Goal: Transaction & Acquisition: Obtain resource

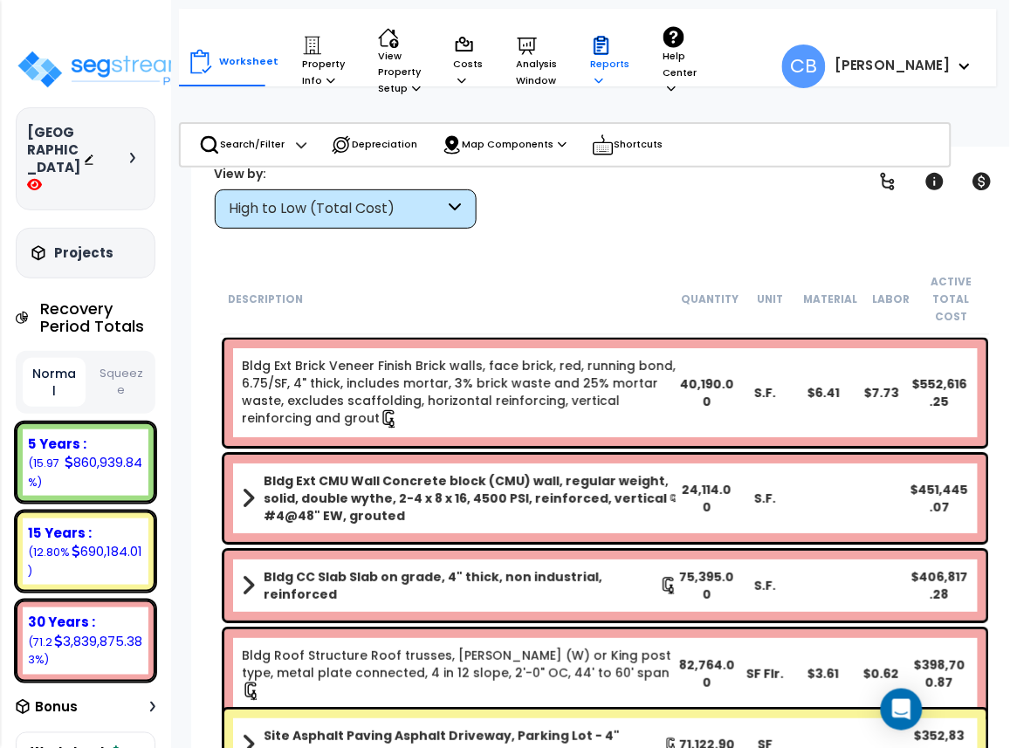
click at [592, 83] on p "Reports" at bounding box center [610, 61] width 39 height 53
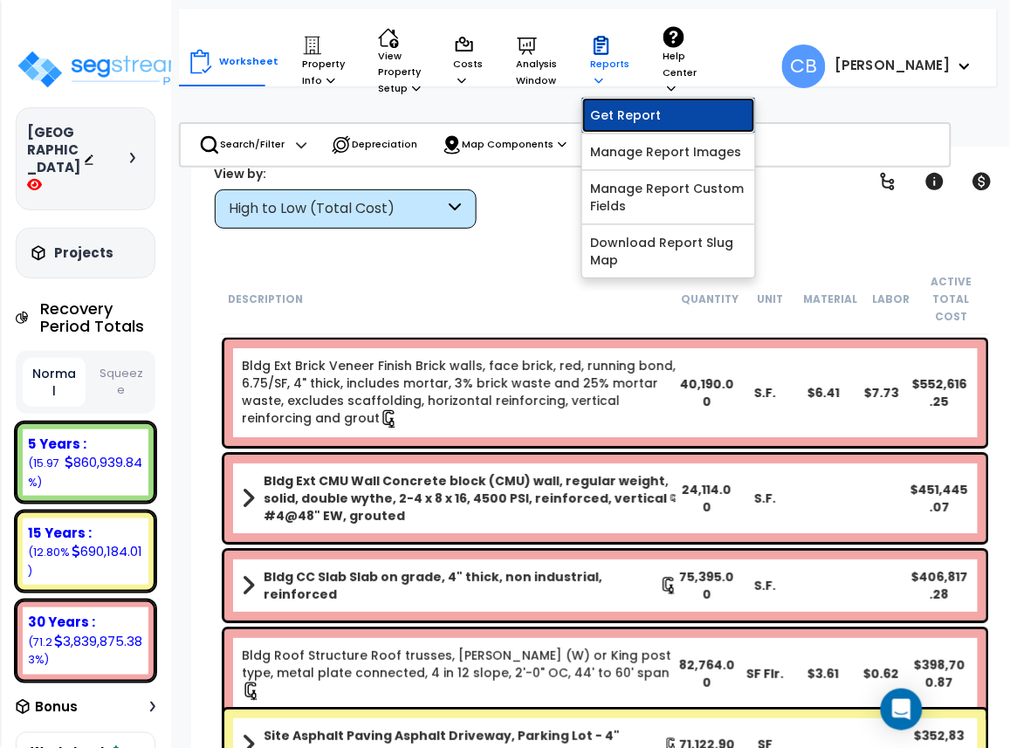
click at [623, 127] on link "Get Report" at bounding box center [668, 115] width 173 height 35
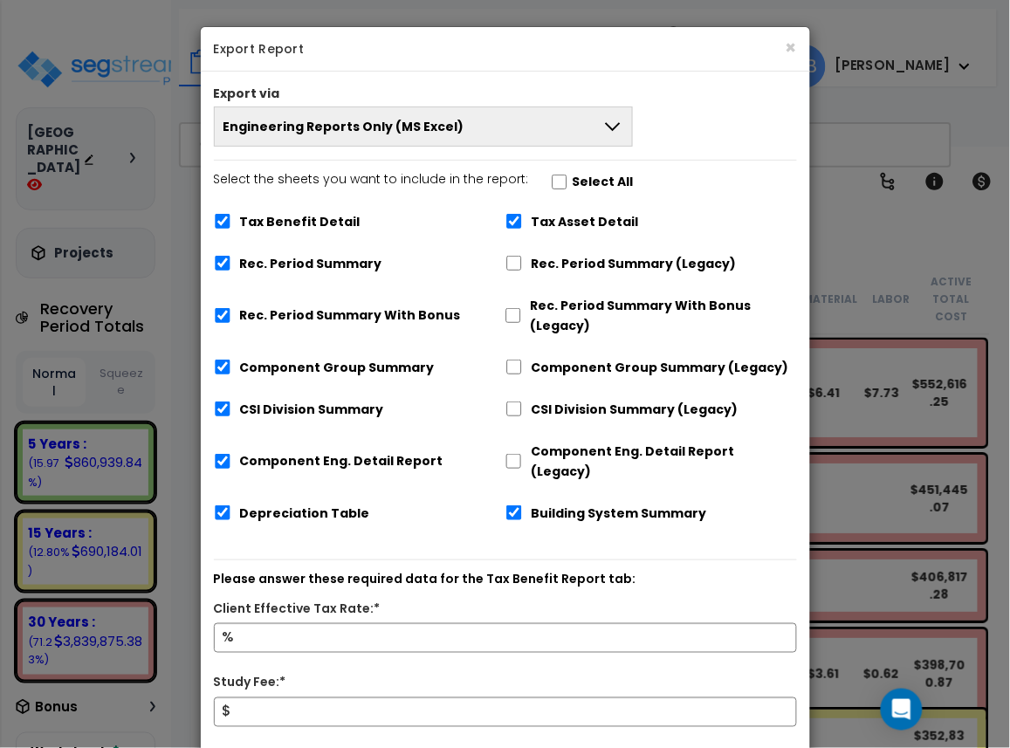
scroll to position [150, 0]
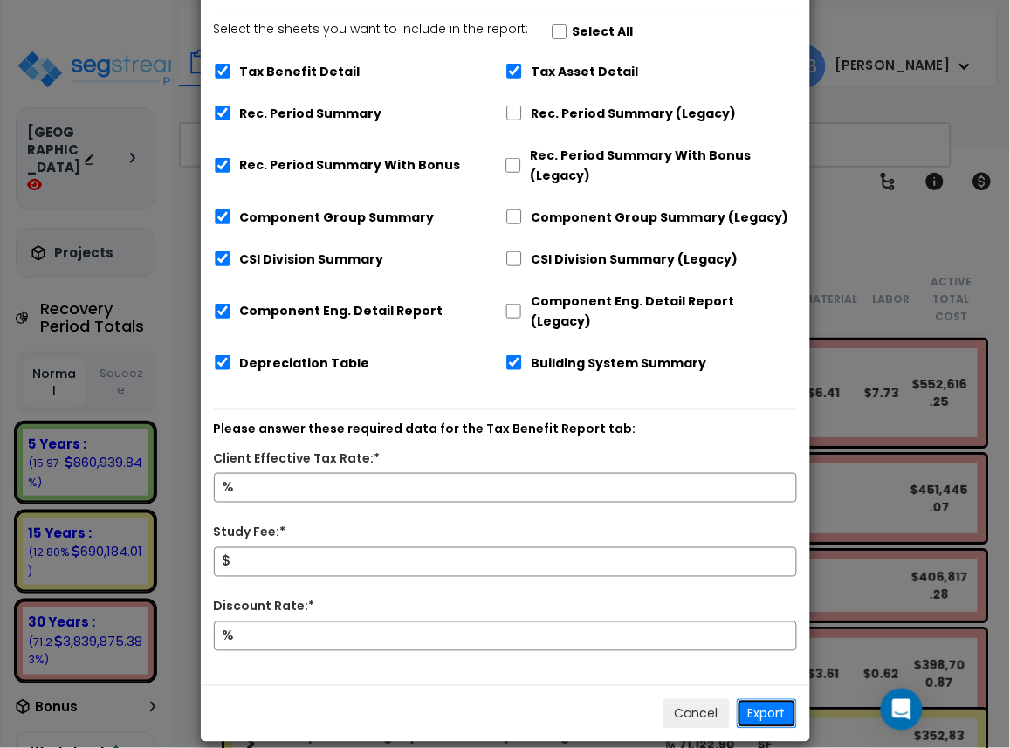
click at [758, 699] on button "Export" at bounding box center [767, 714] width 60 height 30
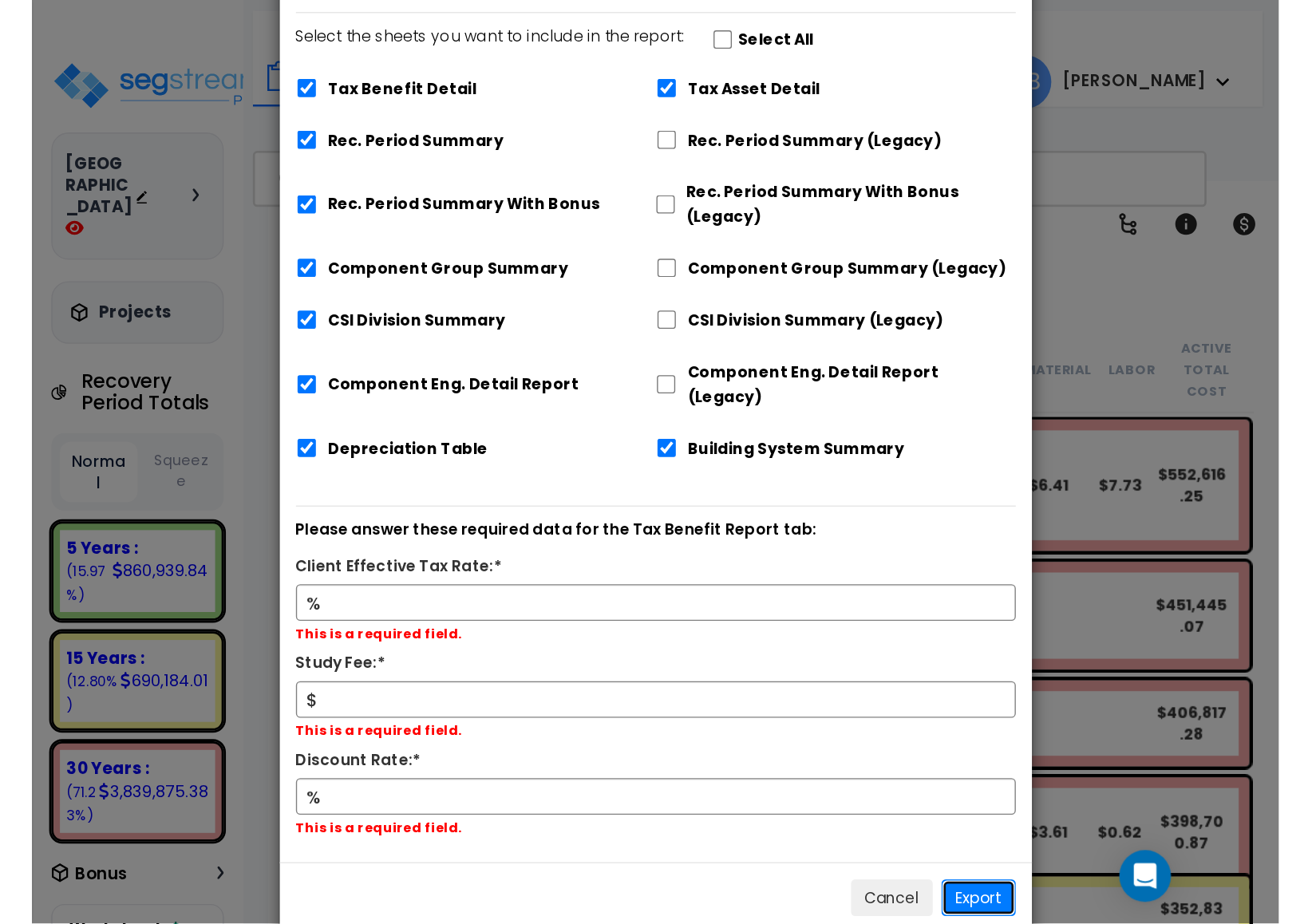
scroll to position [0, 0]
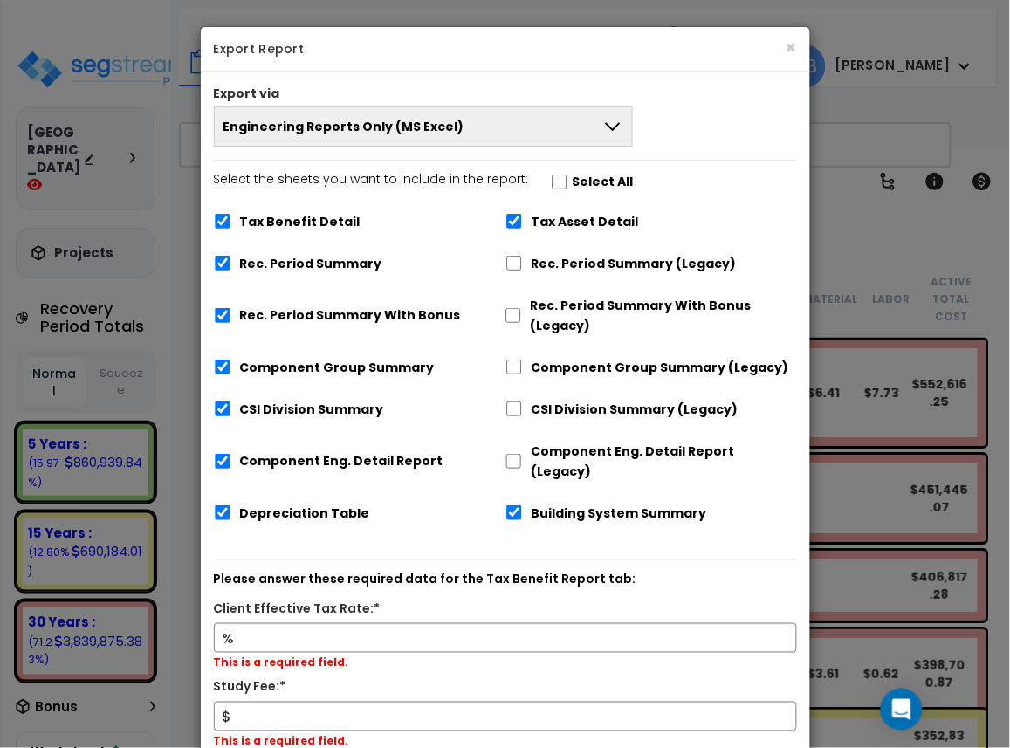
click at [344, 127] on span "Engineering Reports Only (MS Excel)" at bounding box center [344, 126] width 241 height 17
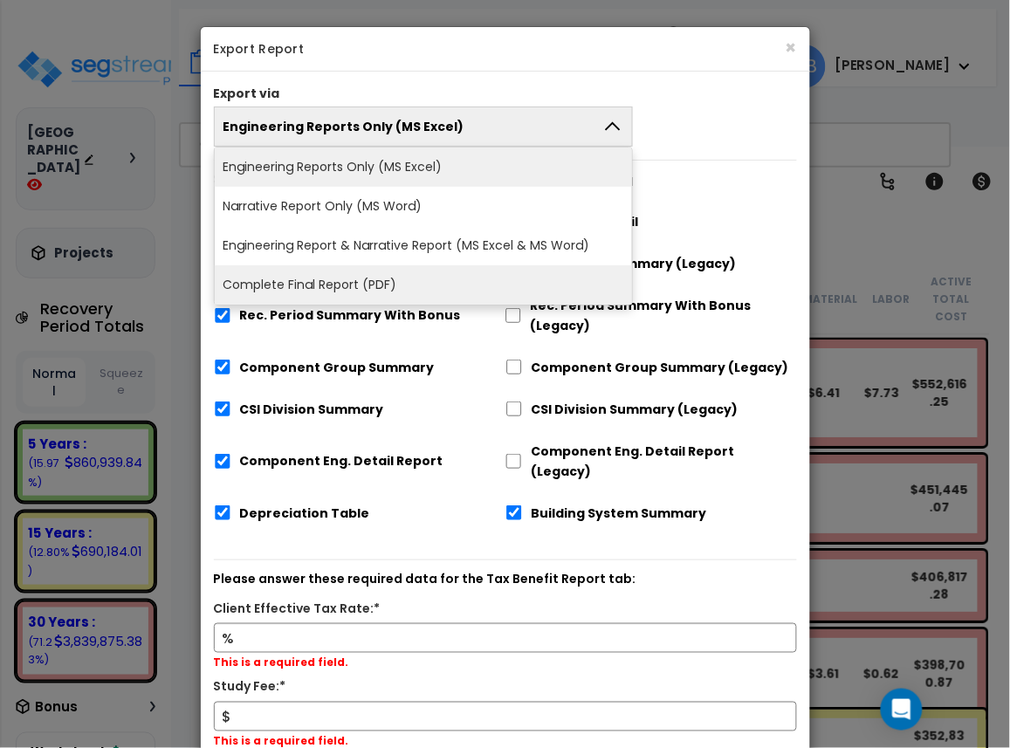
click at [337, 281] on li "Complete Final Report (PDF)" at bounding box center [424, 284] width 418 height 39
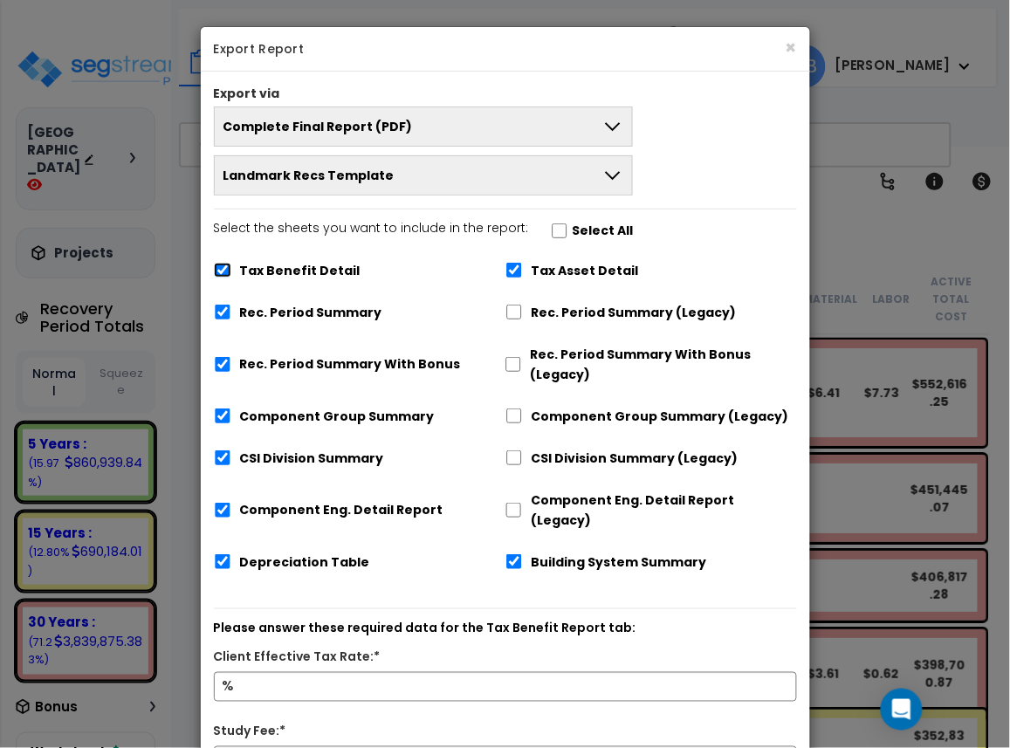
click at [225, 271] on input "Tax Benefit Detail" at bounding box center [222, 270] width 17 height 15
checkbox input "false"
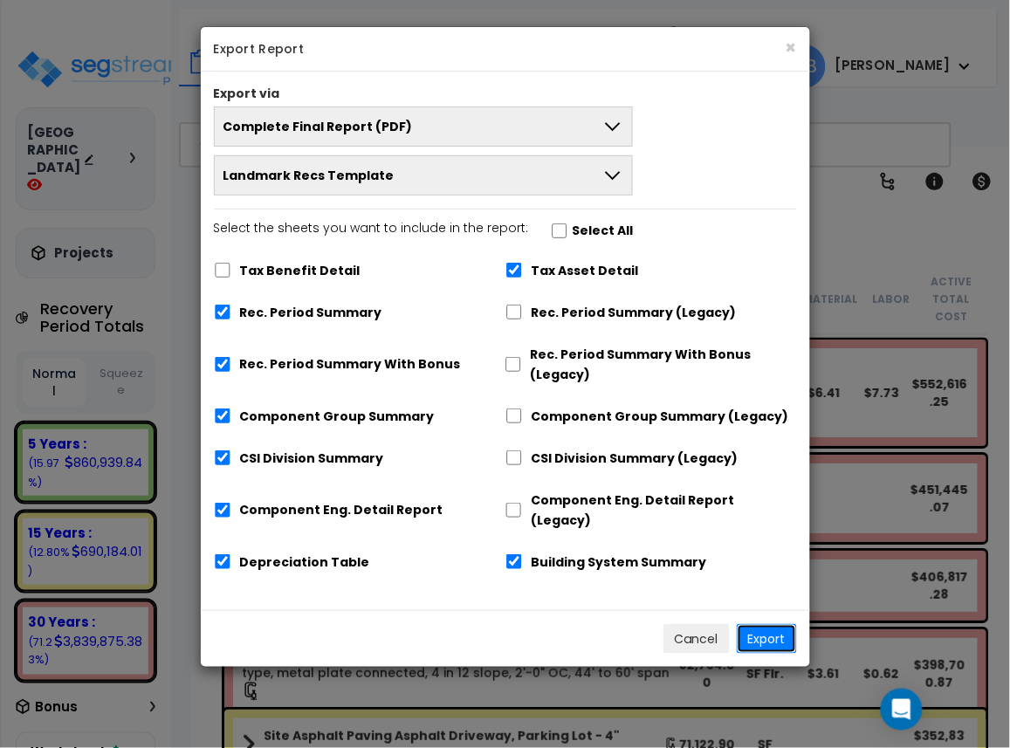
click at [778, 624] on button "Export" at bounding box center [767, 639] width 60 height 30
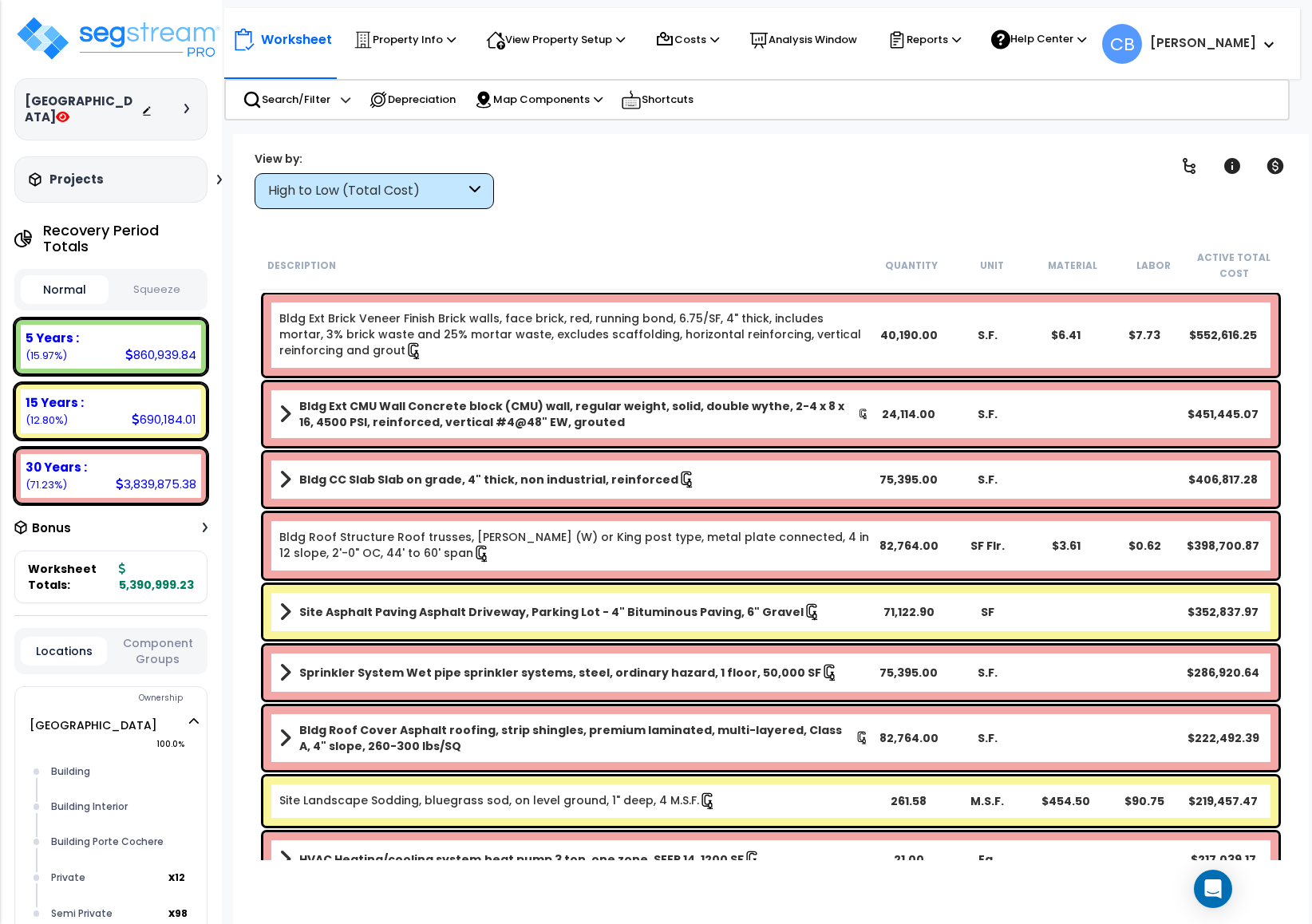
drag, startPoint x: 815, startPoint y: 353, endPoint x: 843, endPoint y: 349, distance: 28.3
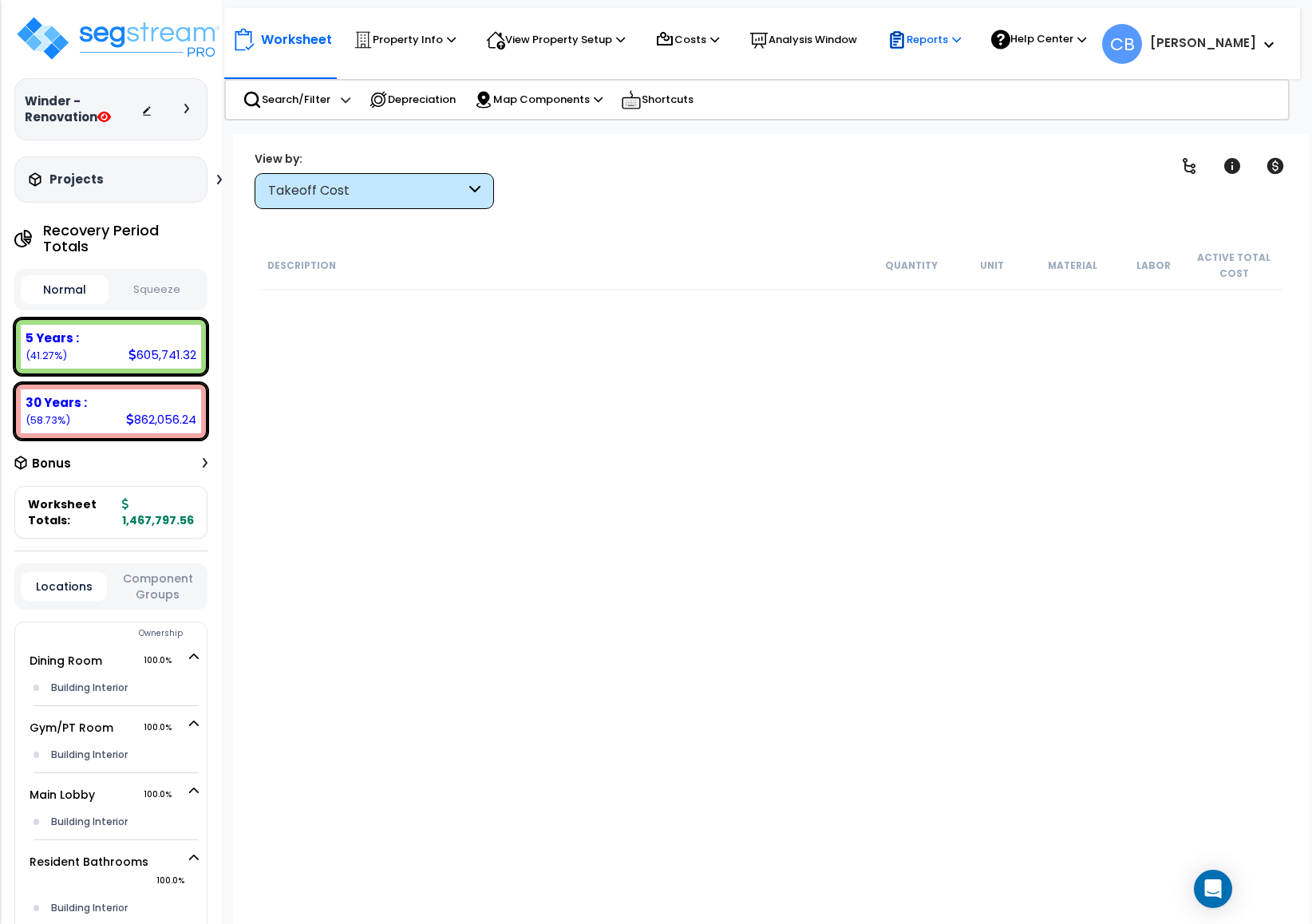
click at [949, 41] on p "Reports" at bounding box center [924, 39] width 73 height 19
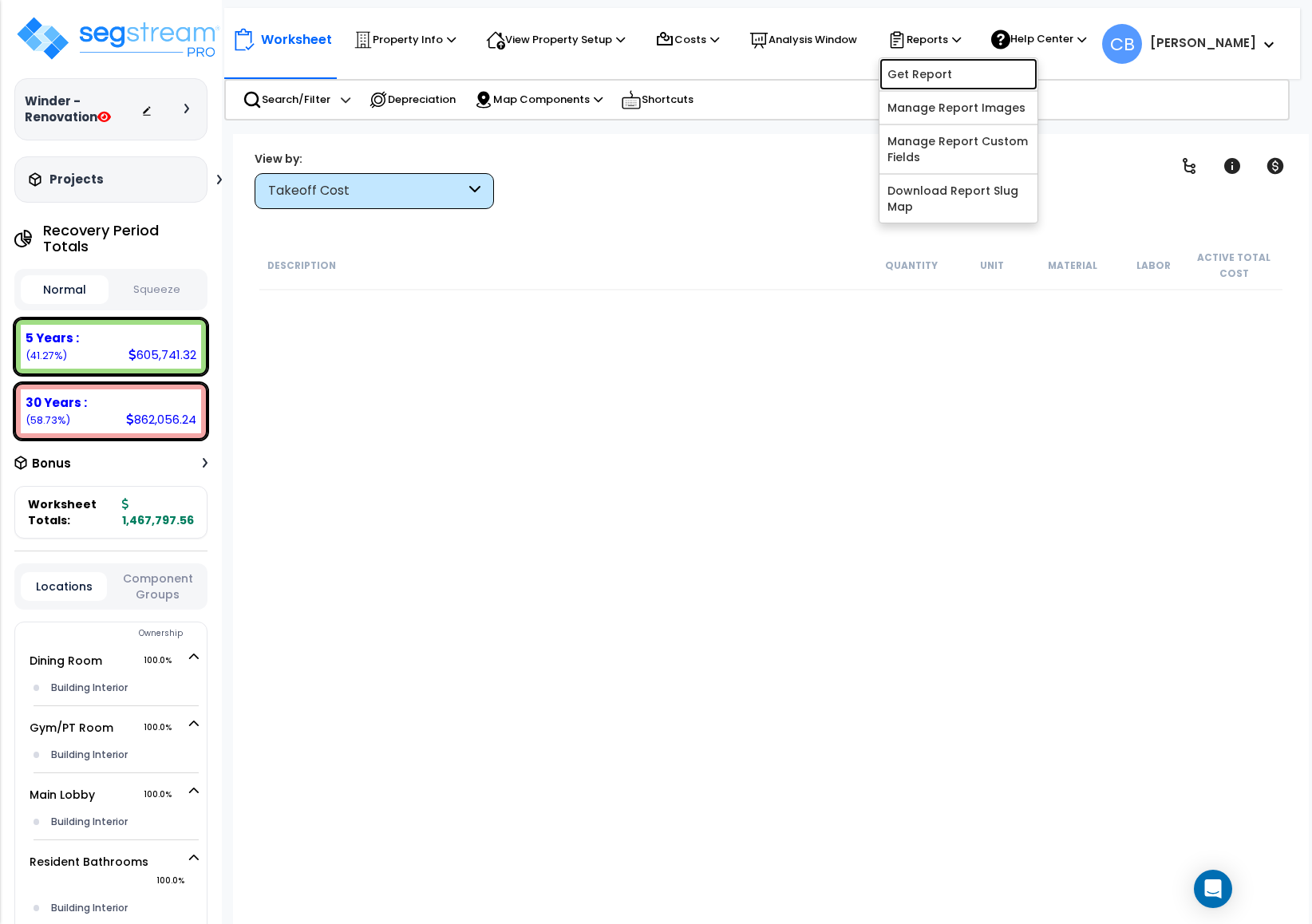
click at [954, 70] on link "Get Report" at bounding box center [958, 74] width 158 height 32
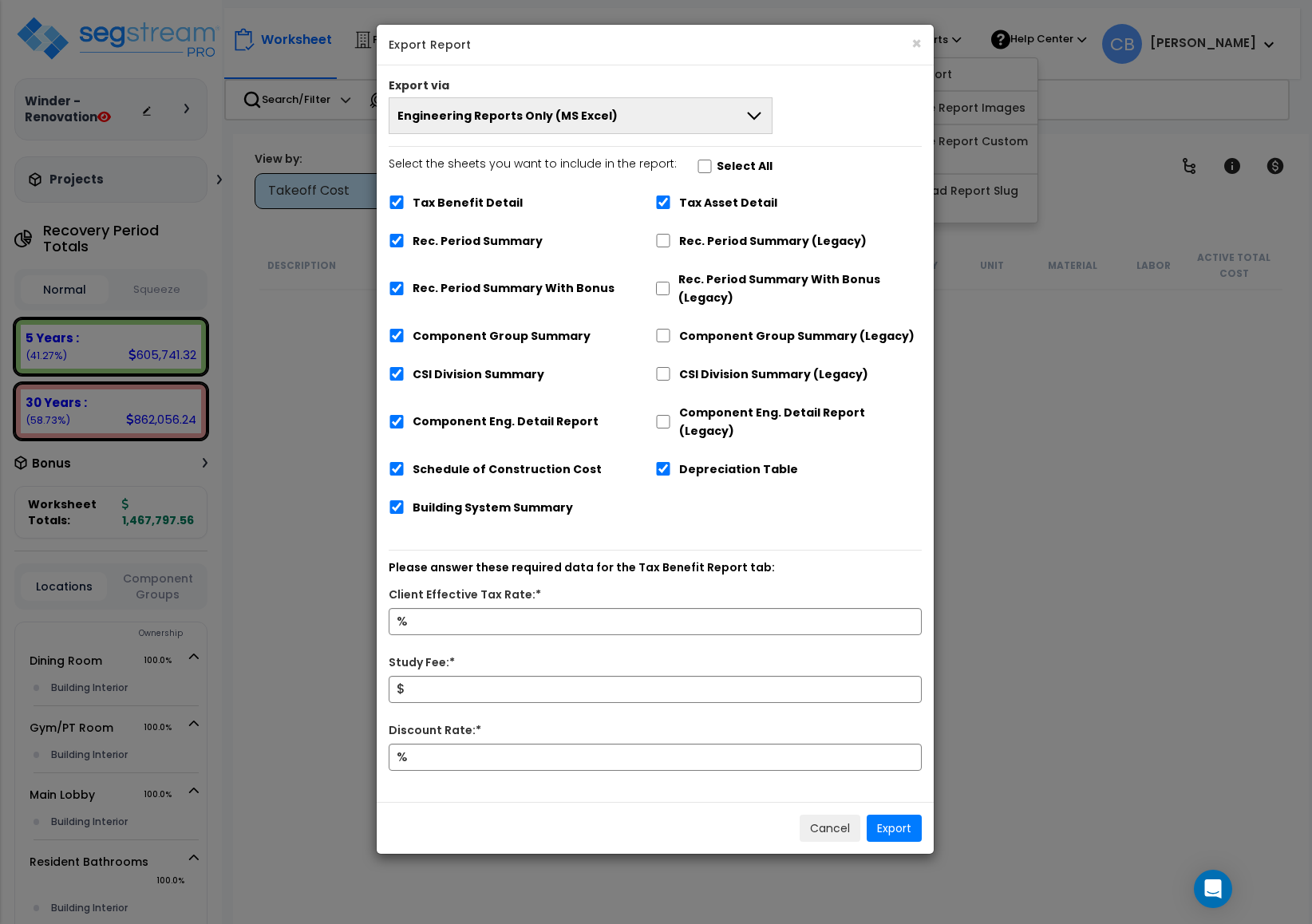
click at [422, 206] on label "Tax Benefit Detail" at bounding box center [467, 203] width 110 height 18
click at [398, 207] on input "Tax Benefit Detail" at bounding box center [397, 201] width 16 height 14
checkbox input "false"
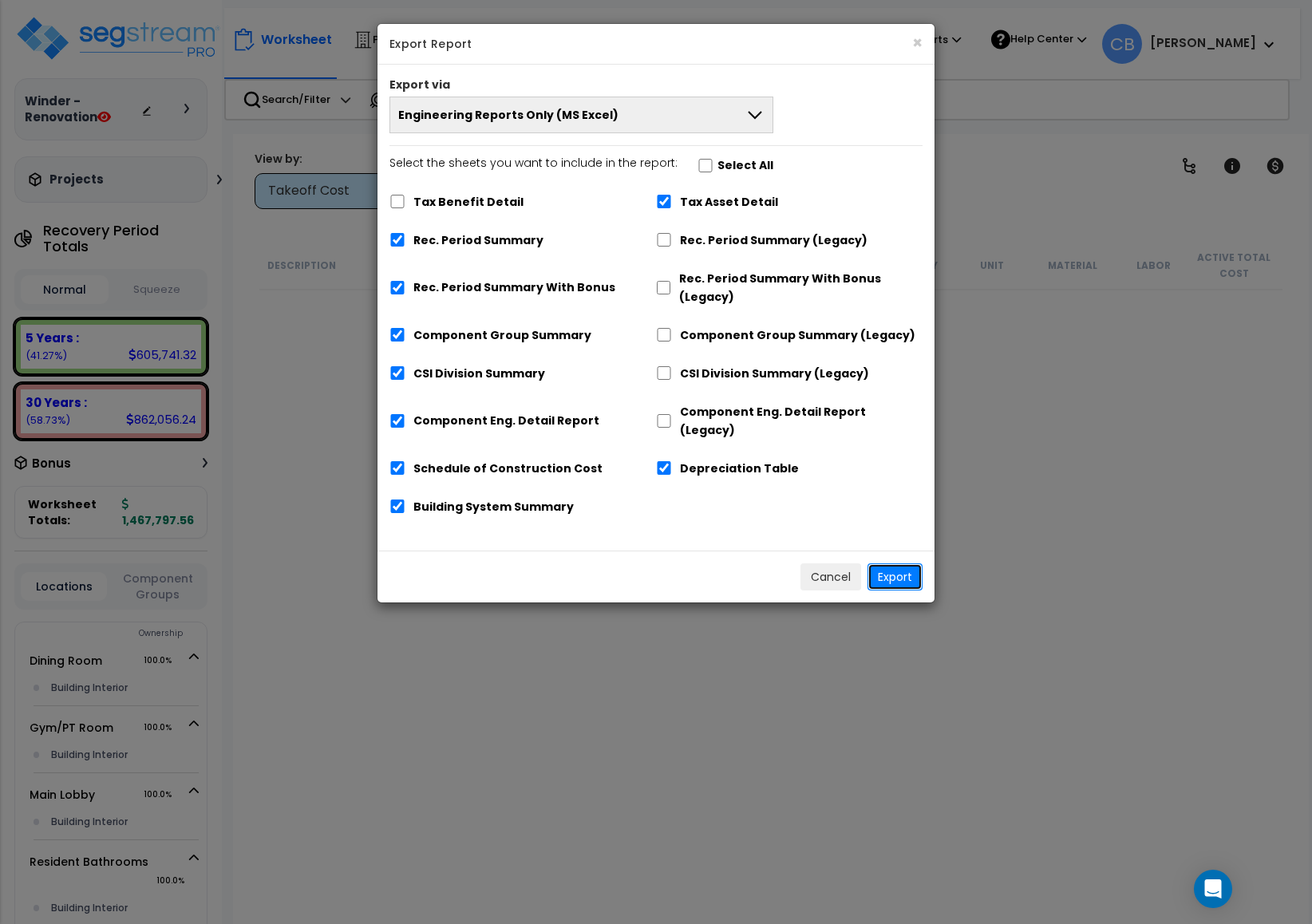
click at [884, 563] on button "Export" at bounding box center [895, 577] width 55 height 27
